Goal: Information Seeking & Learning: Learn about a topic

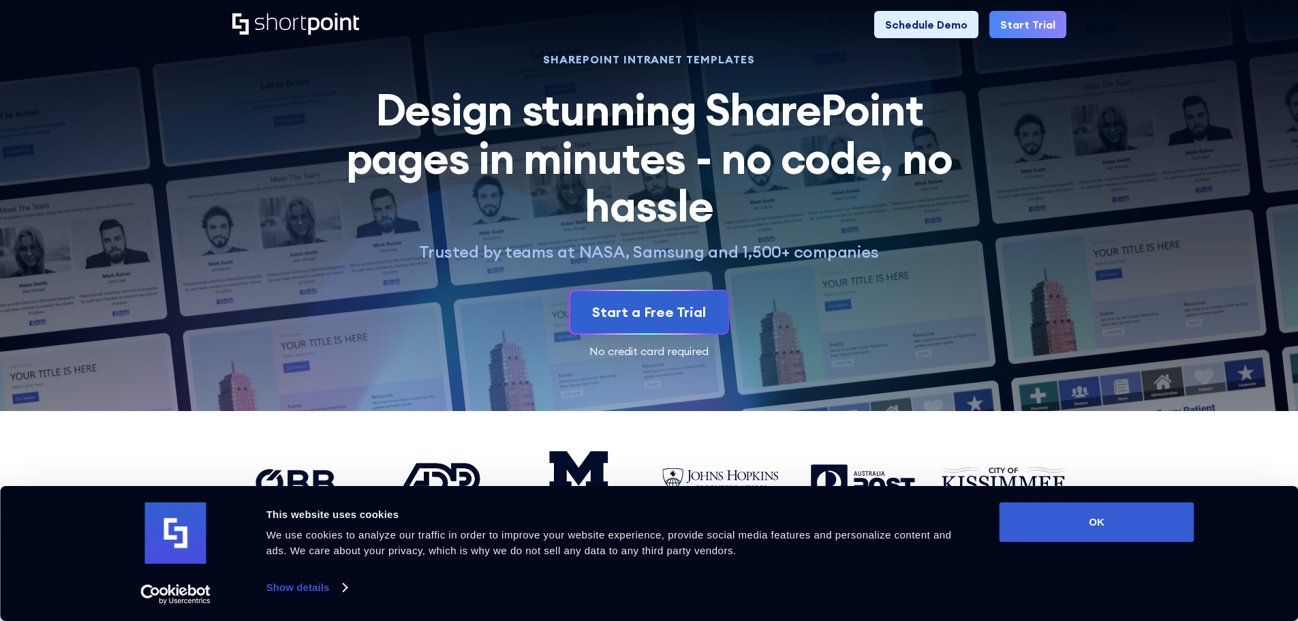
click at [1040, 25] on link "Start Trial" at bounding box center [1027, 24] width 77 height 27
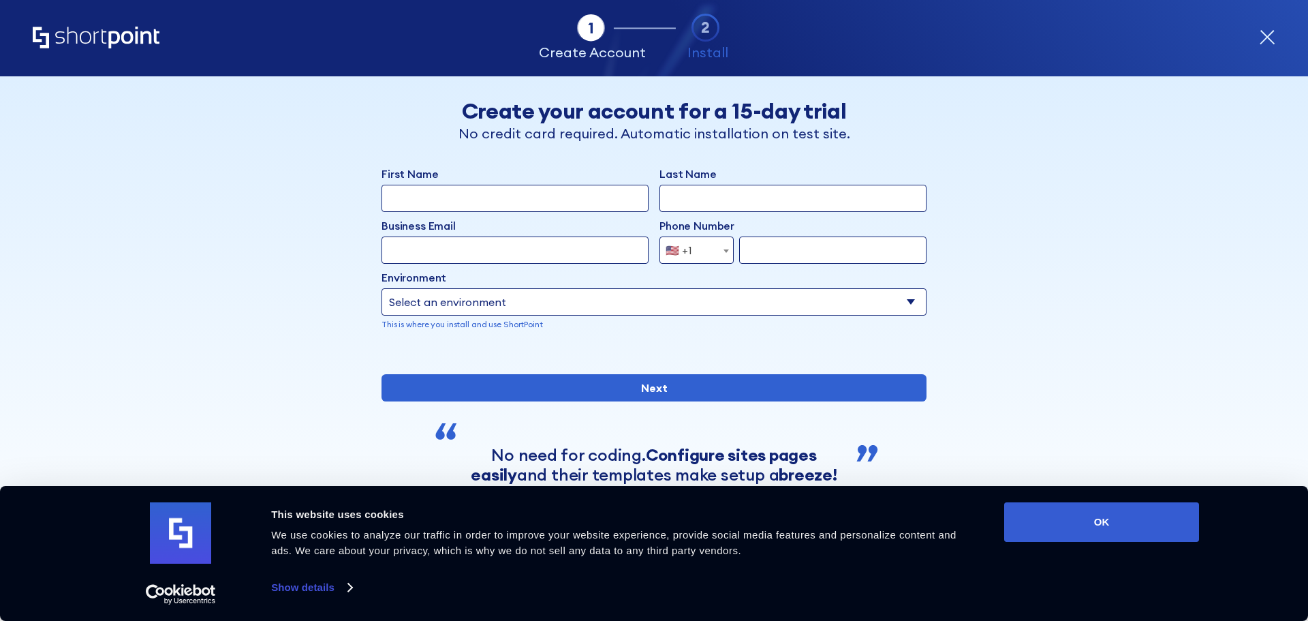
click at [113, 34] on icon "Home" at bounding box center [96, 38] width 127 height 22
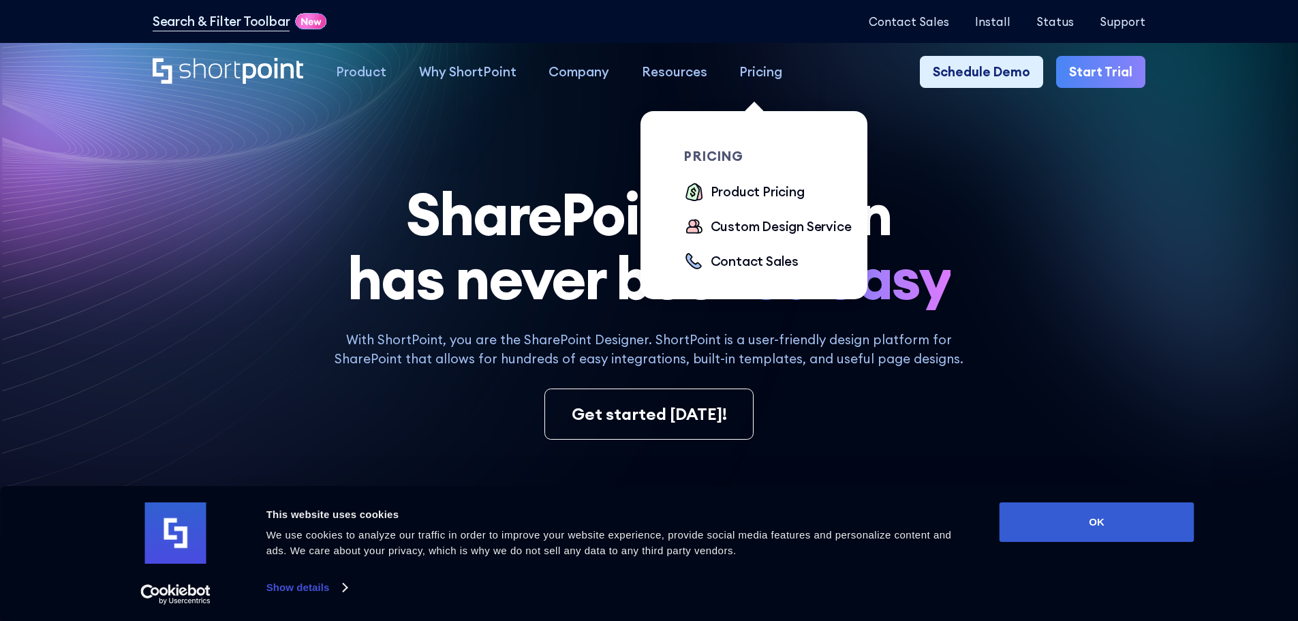
click at [755, 69] on div "Pricing" at bounding box center [760, 72] width 43 height 20
click at [737, 193] on div "Product Pricing" at bounding box center [757, 192] width 94 height 20
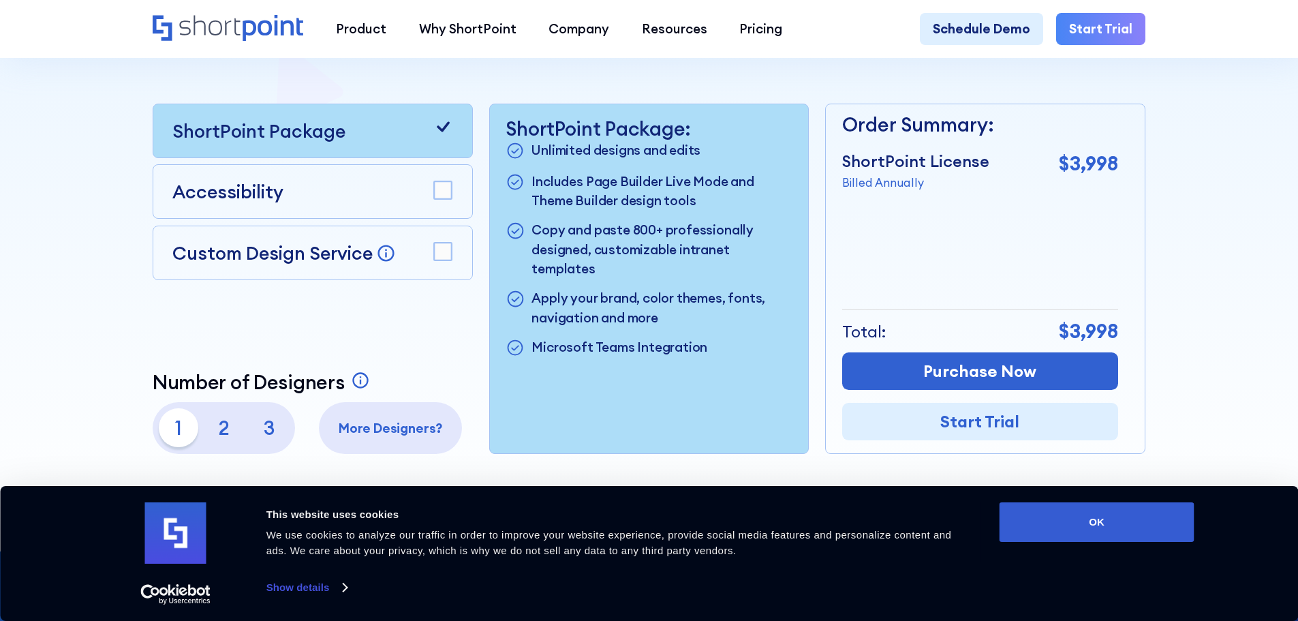
scroll to position [341, 0]
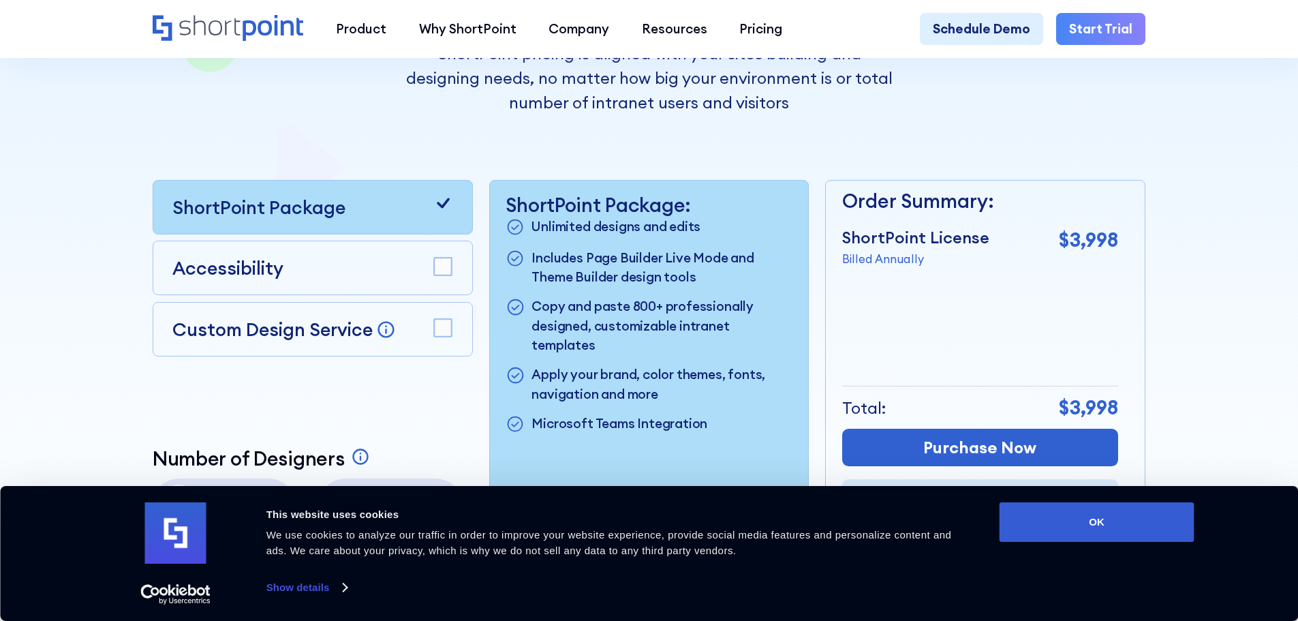
click at [443, 332] on rect at bounding box center [443, 328] width 18 height 18
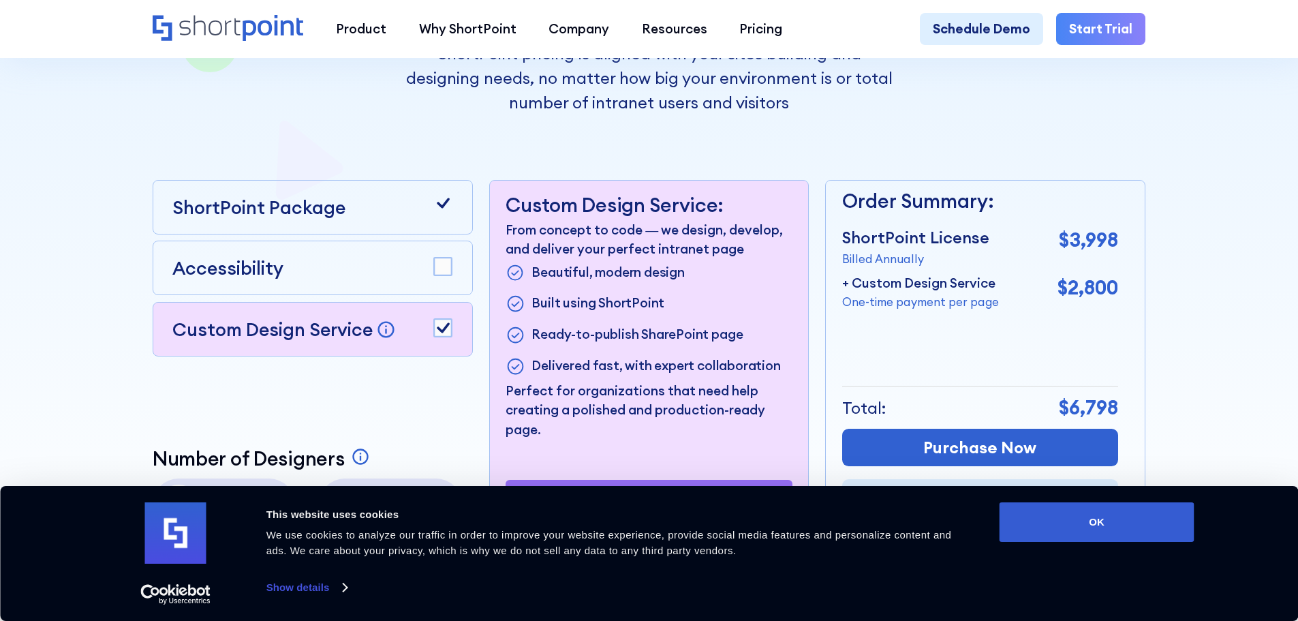
click at [441, 208] on icon at bounding box center [443, 203] width 13 height 10
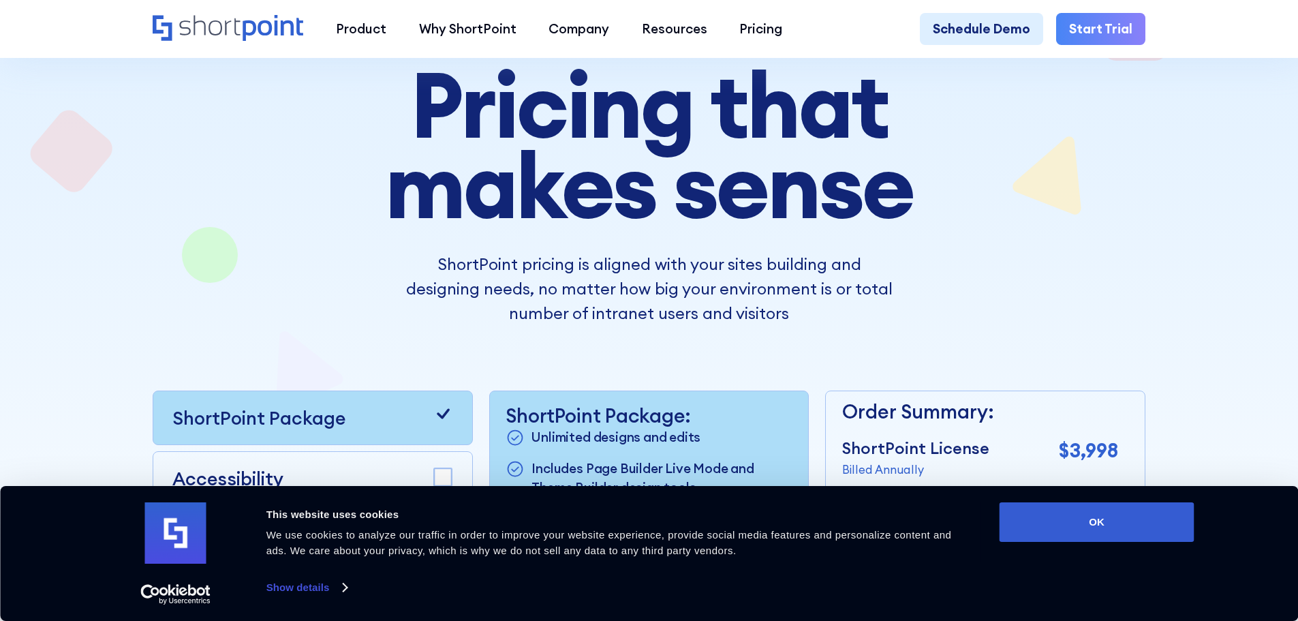
scroll to position [0, 0]
